Goal: Navigation & Orientation: Find specific page/section

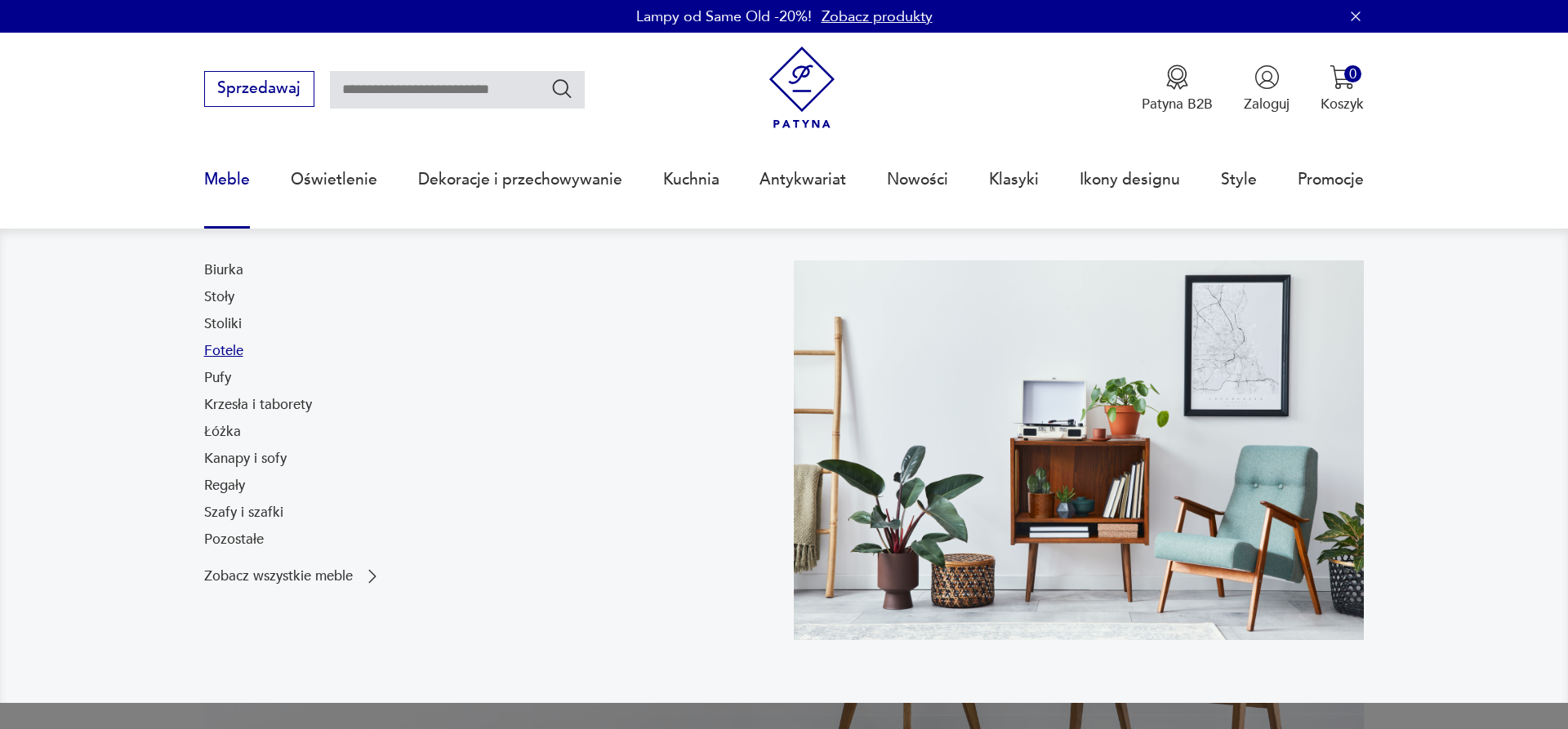
drag, startPoint x: 0, startPoint y: 0, endPoint x: 227, endPoint y: 349, distance: 416.3
click at [227, 349] on link "Fotele" at bounding box center [223, 351] width 39 height 20
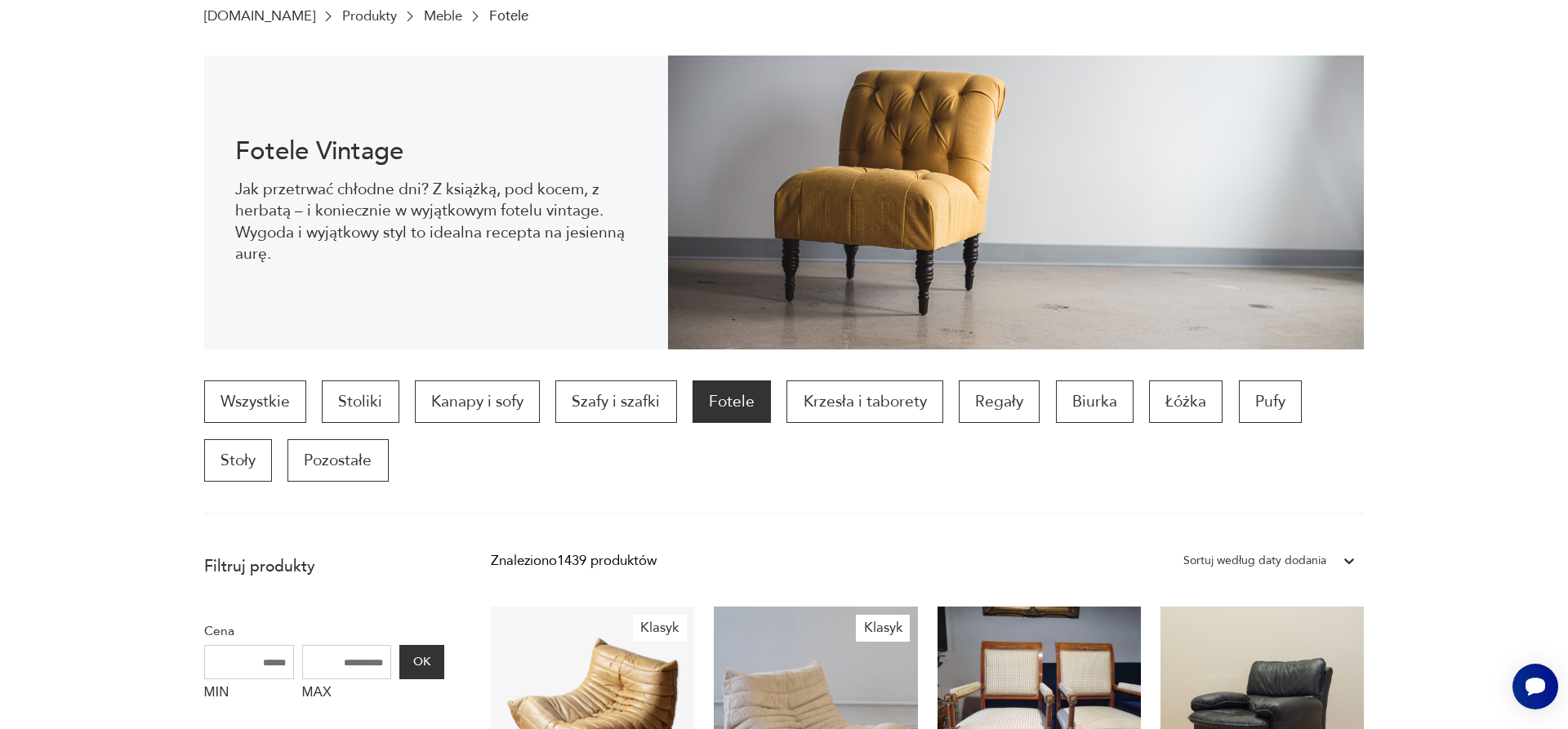
scroll to position [386, 0]
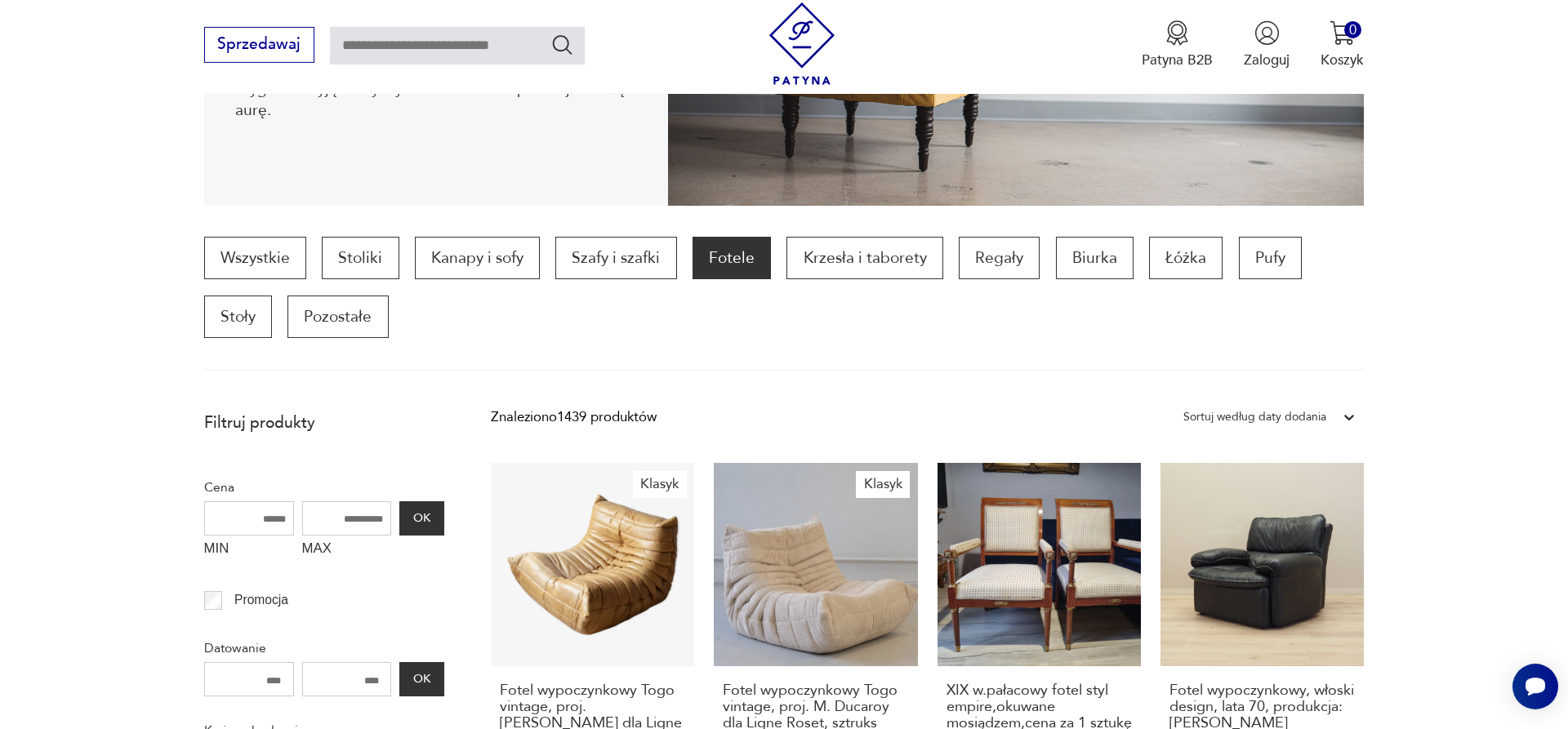
click at [1257, 418] on div "Sortuj według daty dodania" at bounding box center [1254, 417] width 143 height 21
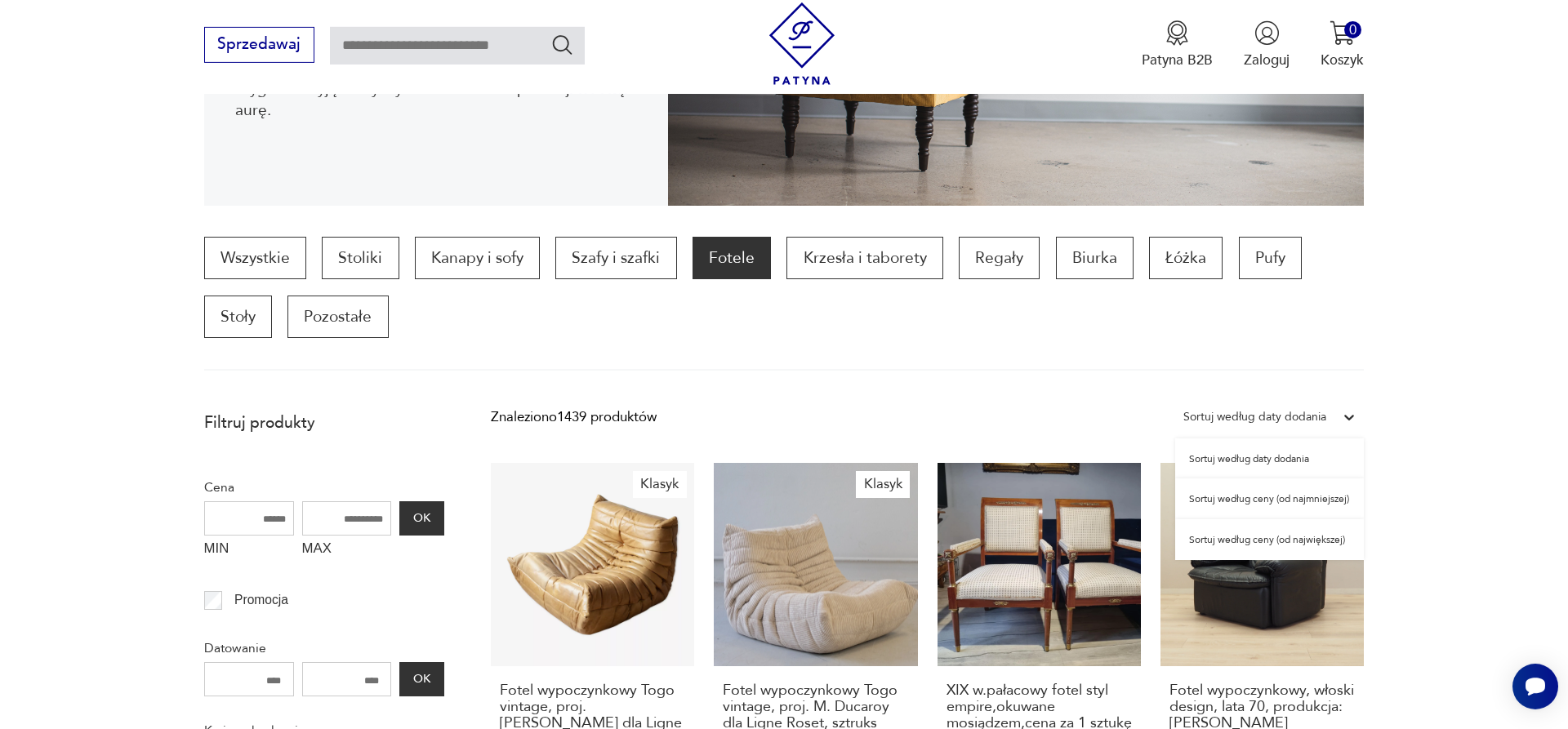
click at [1256, 498] on div "Sortuj według ceny (od najmniejszej)" at bounding box center [1269, 499] width 188 height 41
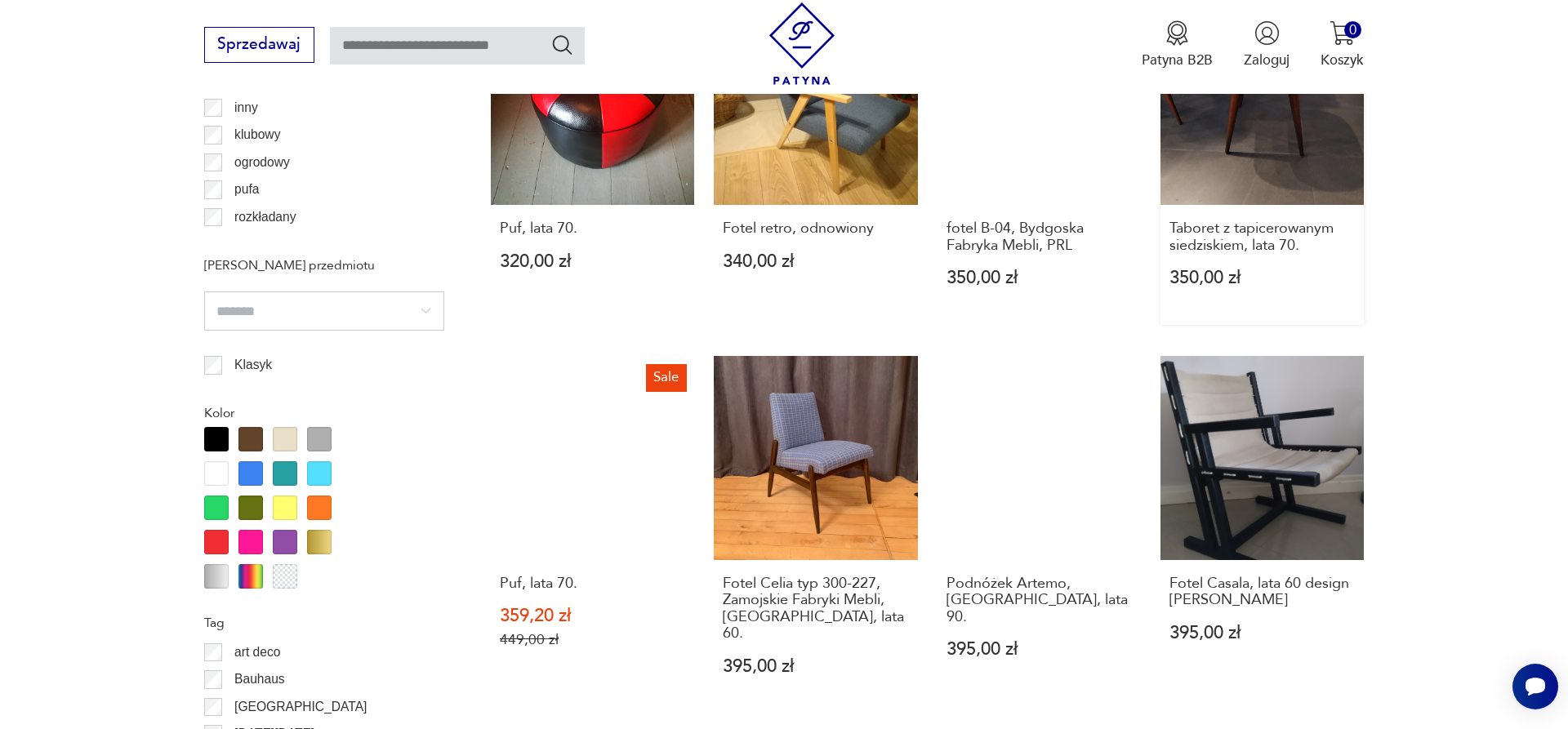
scroll to position [1710, 0]
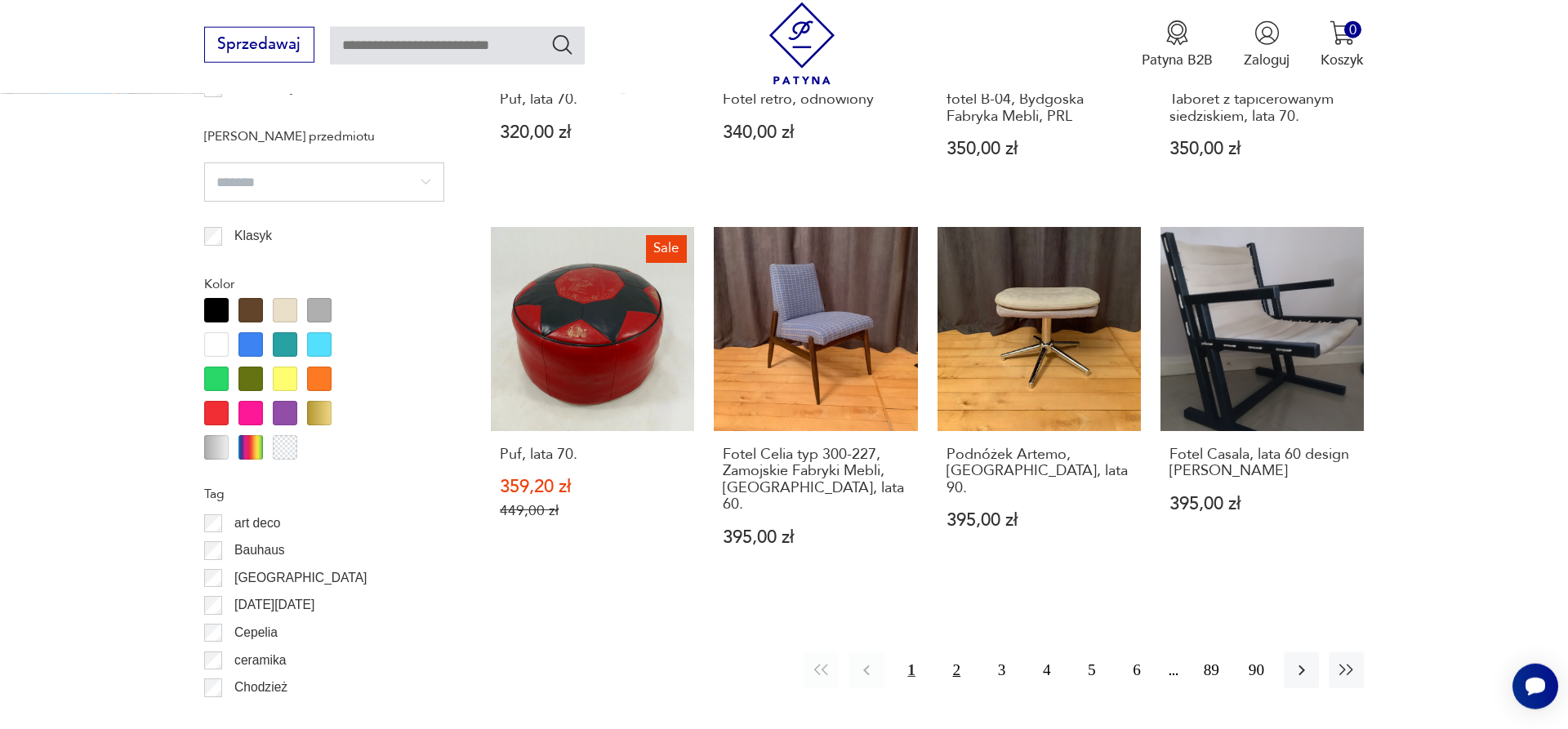
click at [954, 653] on button "2" at bounding box center [956, 670] width 35 height 35
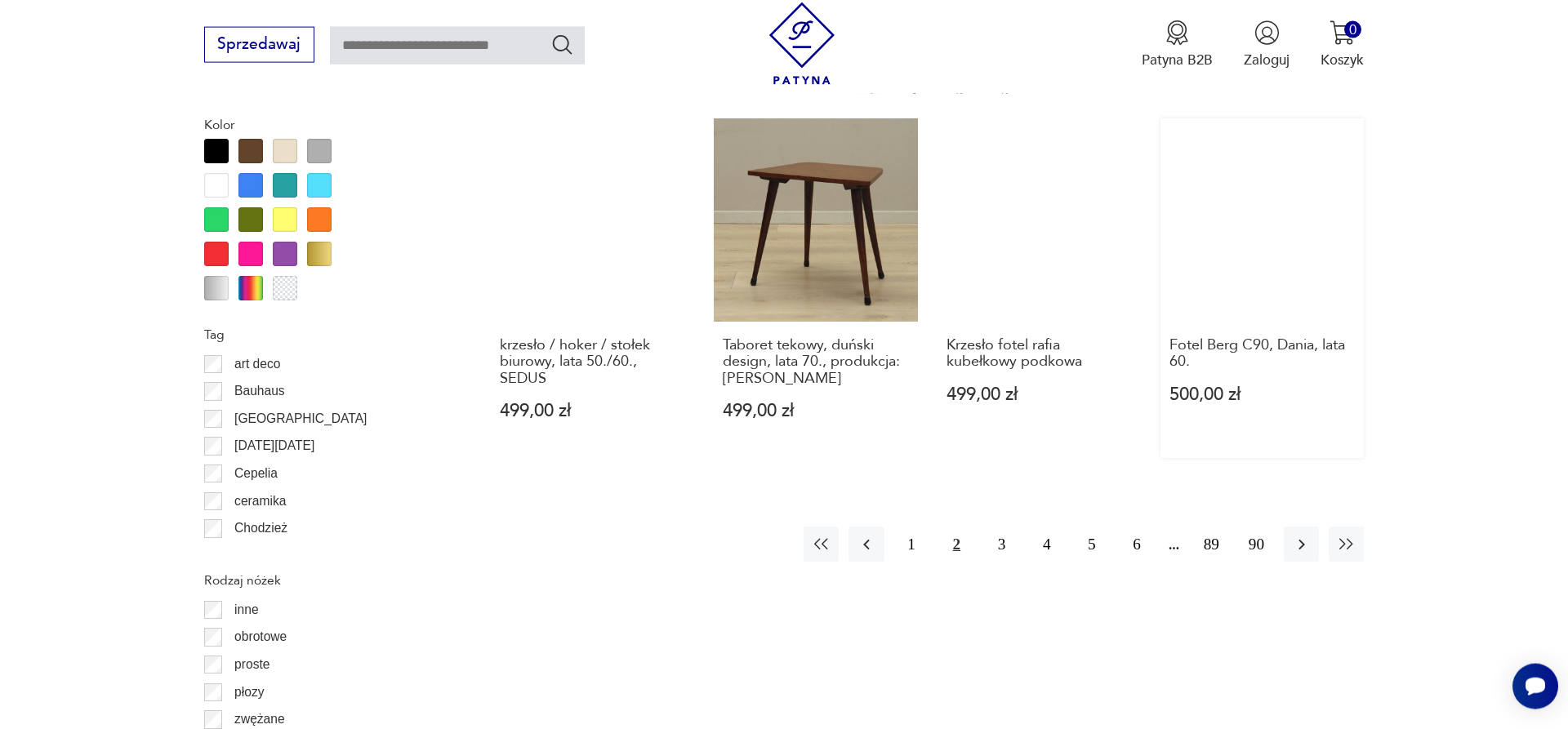
scroll to position [1877, 0]
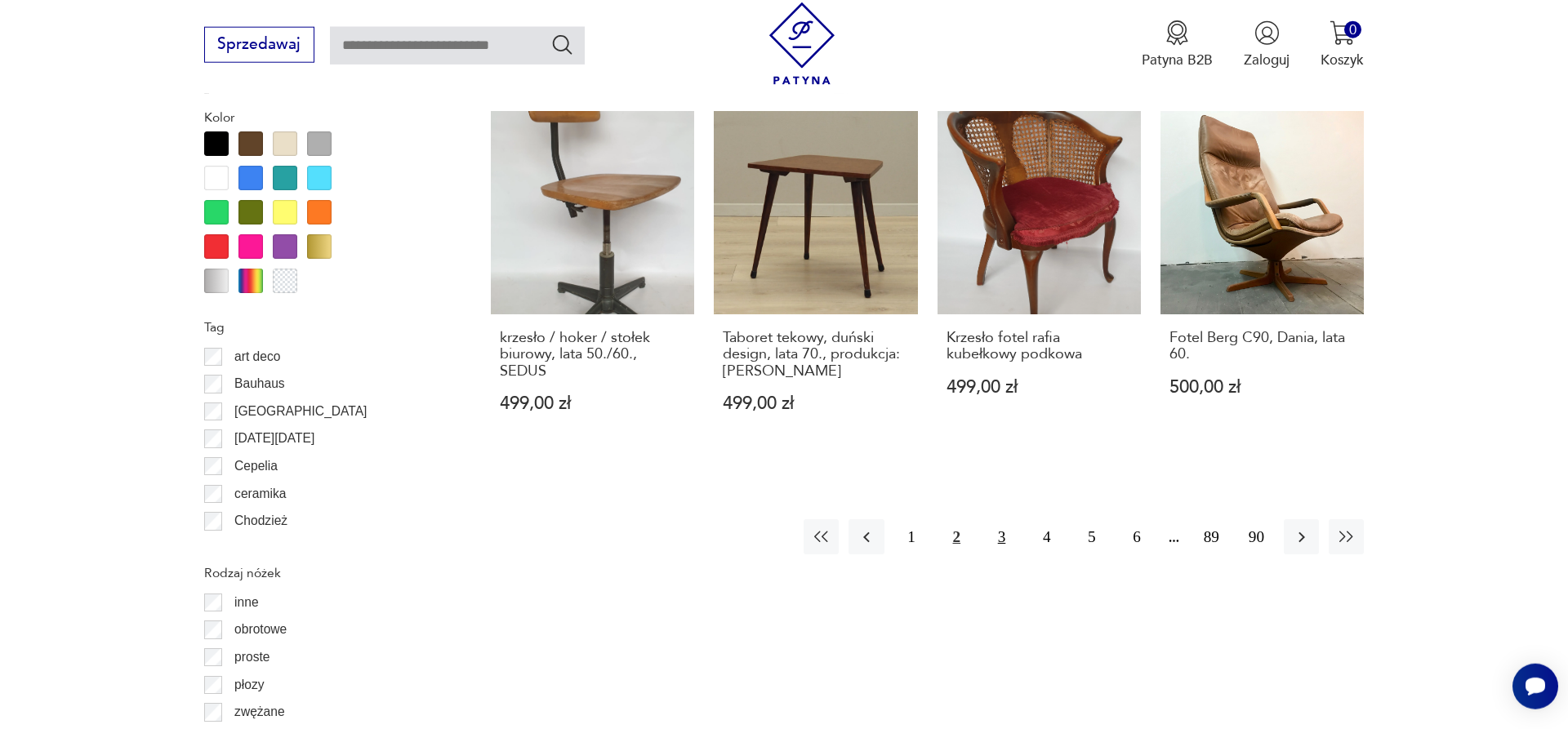
click at [992, 520] on button "3" at bounding box center [1001, 537] width 35 height 35
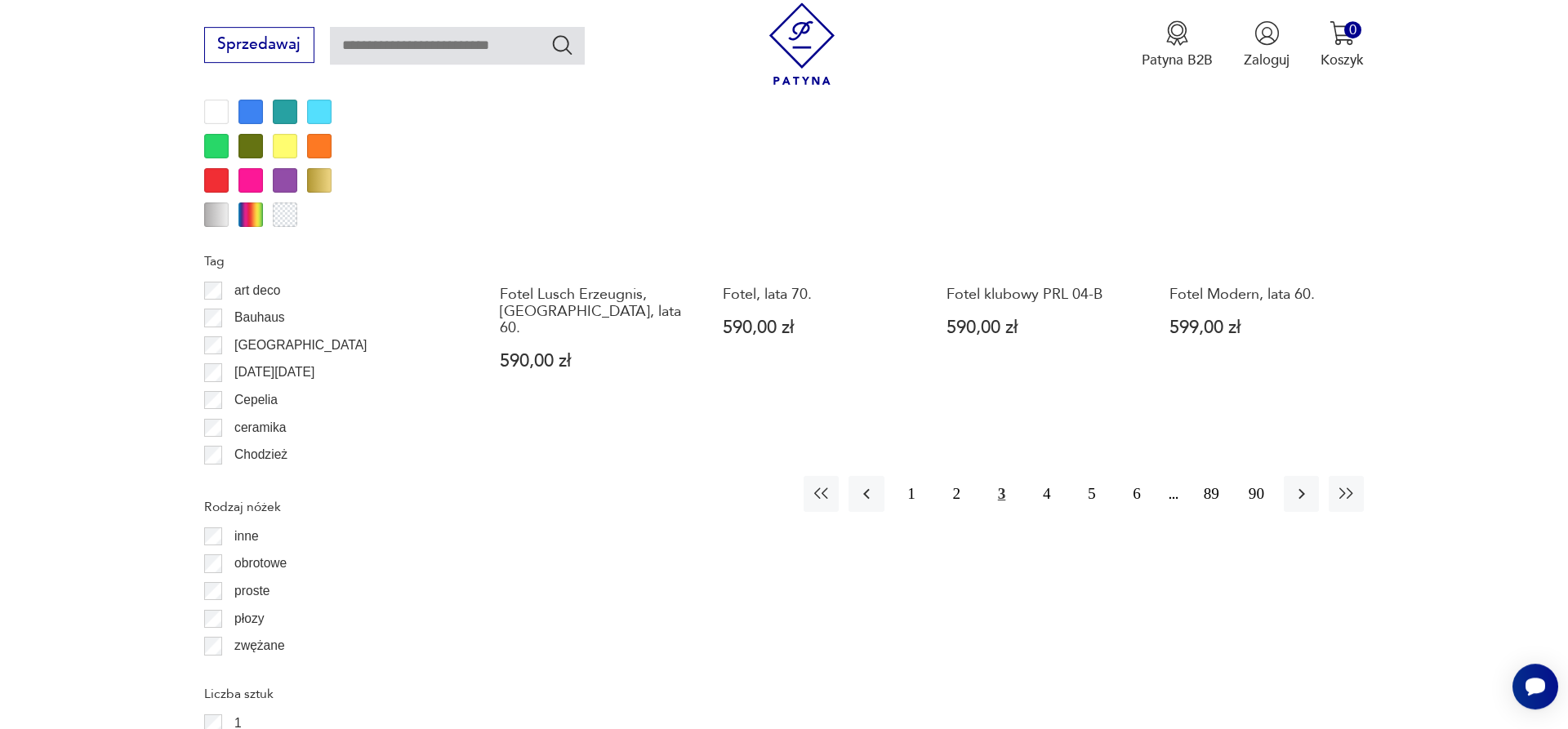
scroll to position [1960, 0]
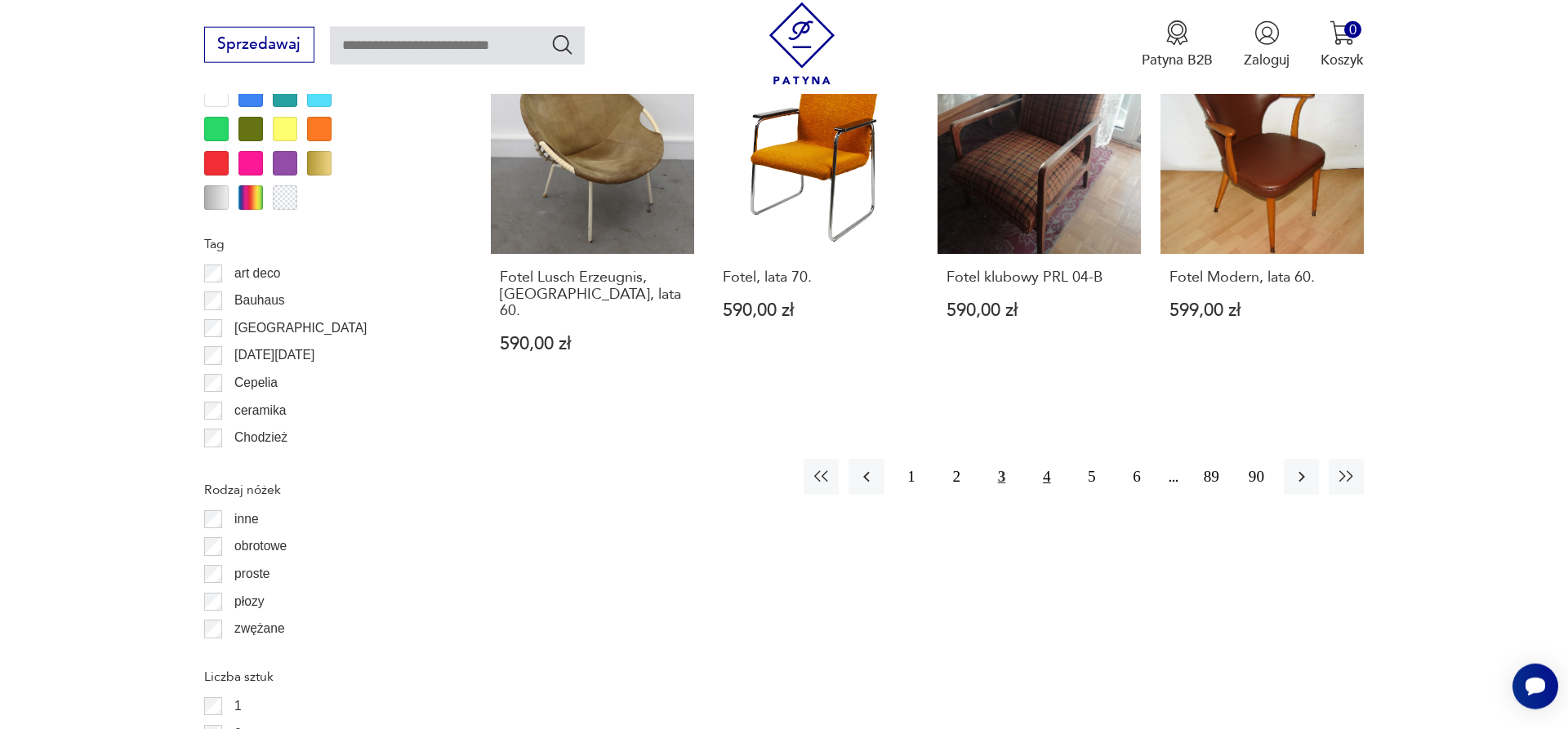
click at [1043, 459] on button "4" at bounding box center [1047, 476] width 35 height 35
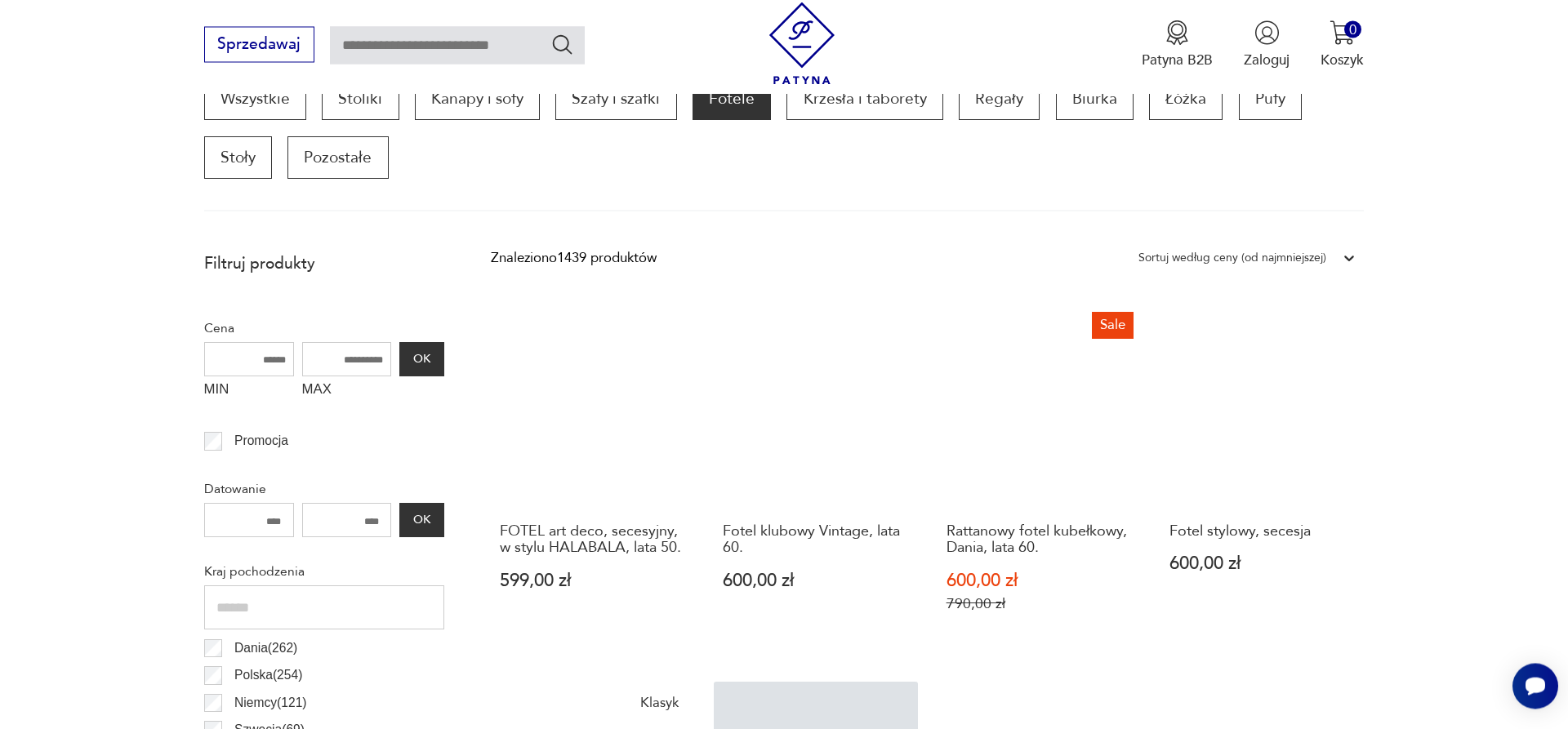
scroll to position [544, 0]
